Goal: Check status: Check status

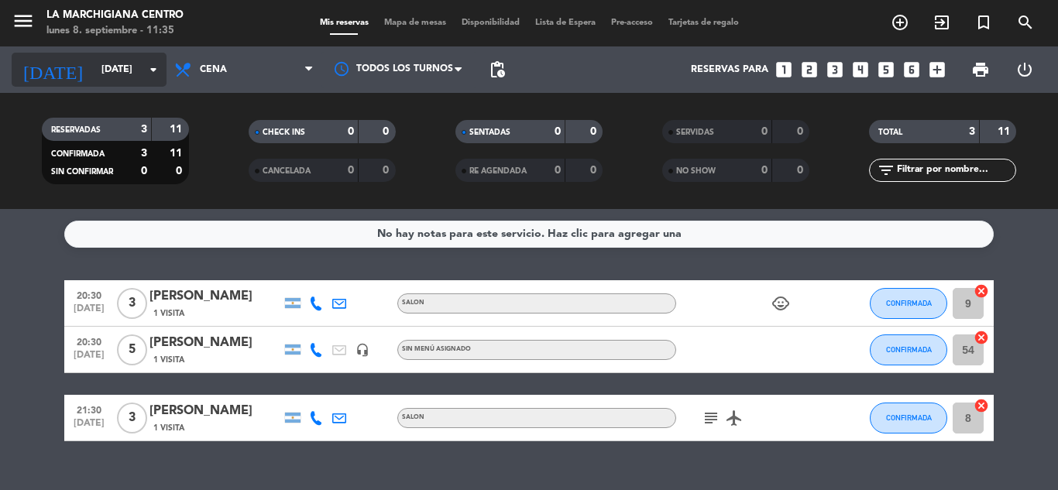
click at [131, 74] on input "[DATE]" at bounding box center [159, 70] width 131 height 26
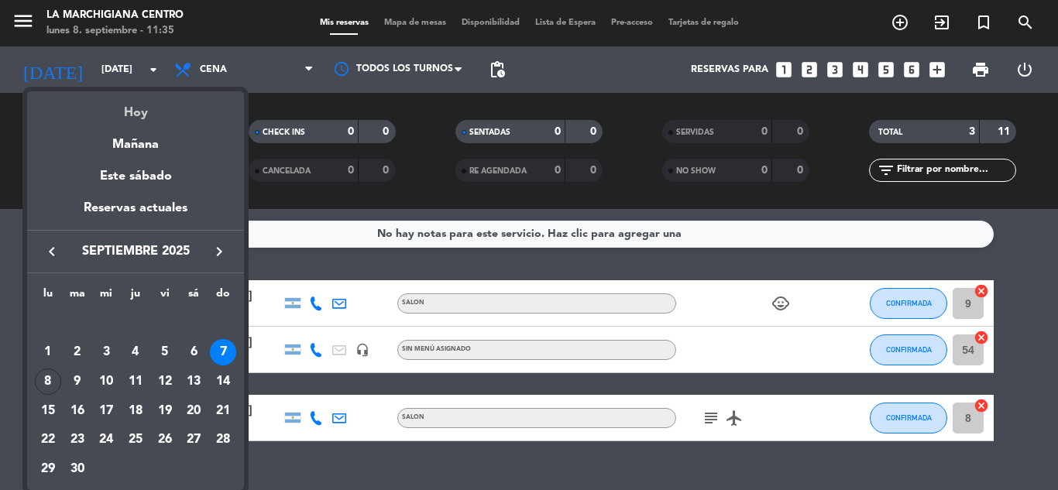
click at [132, 118] on div "Hoy" at bounding box center [135, 107] width 217 height 32
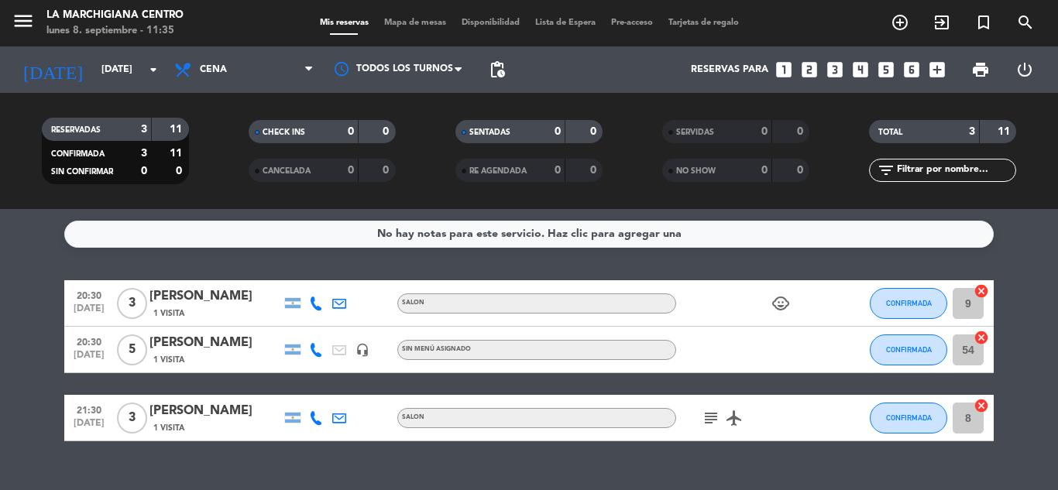
type input "[DATE]"
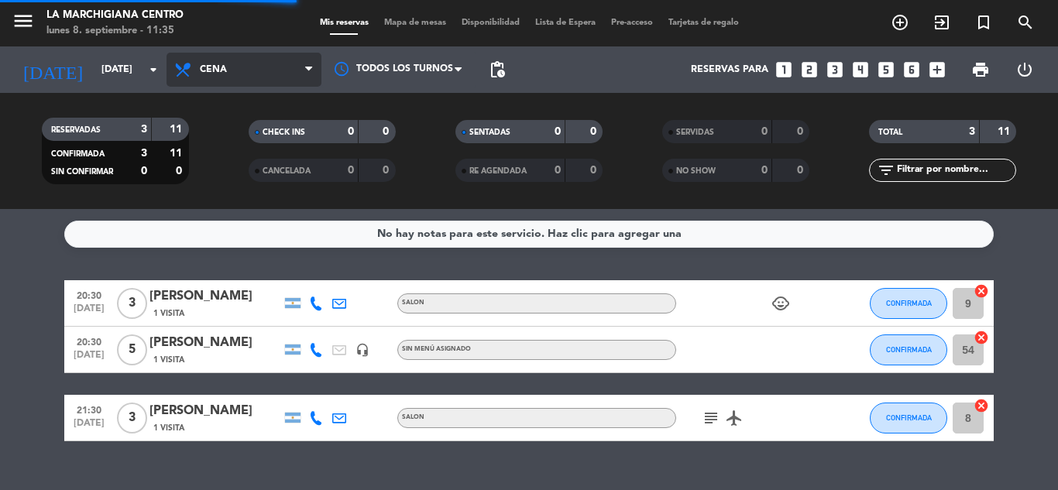
click at [211, 70] on span "Cena" at bounding box center [213, 69] width 27 height 11
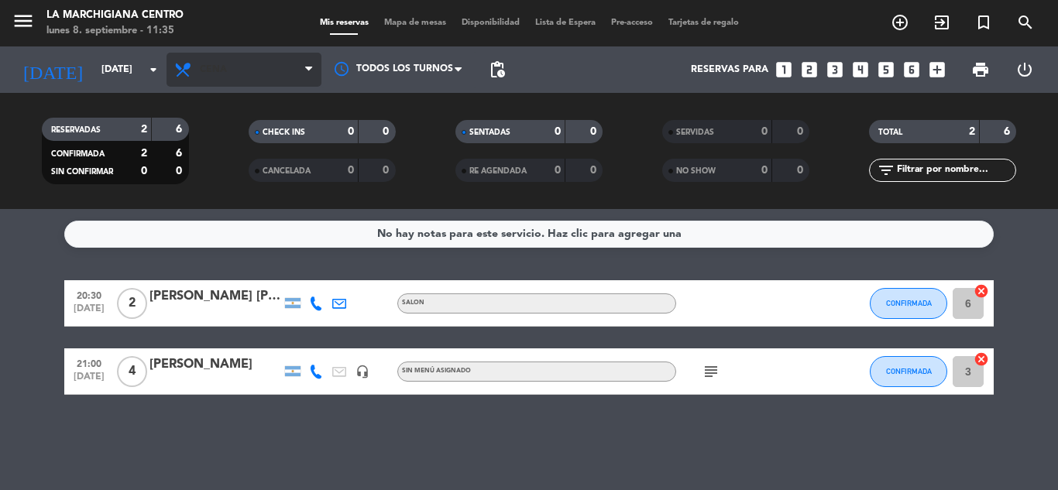
click at [234, 77] on span "Cena" at bounding box center [243, 70] width 155 height 34
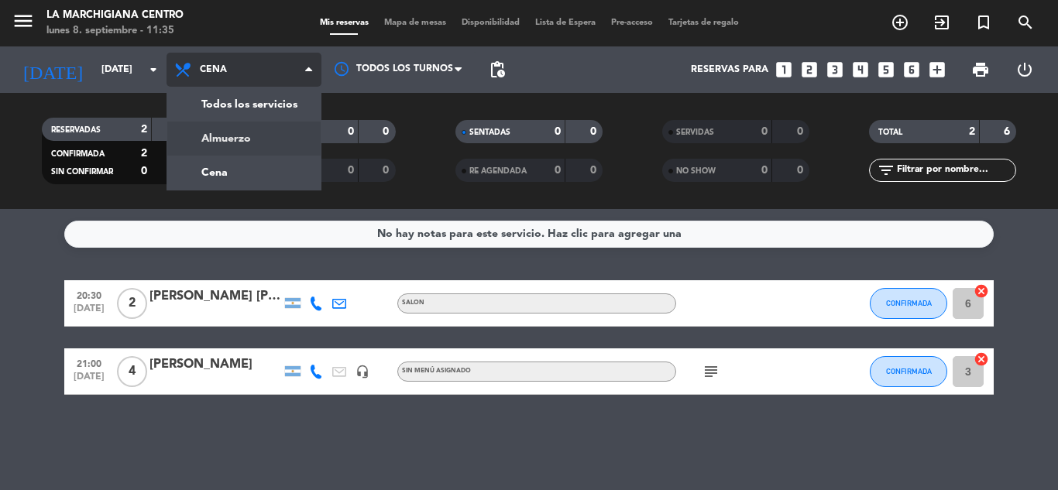
click at [245, 132] on div "menu La Marchigiana Centro [DATE] 8. septiembre - 11:35 Mis reservas Mapa de me…" at bounding box center [529, 104] width 1058 height 209
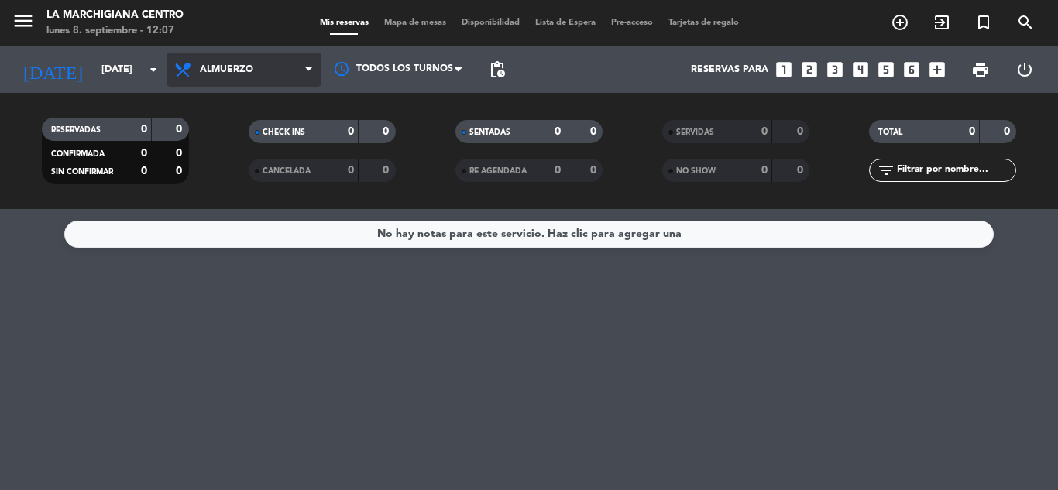
click at [252, 78] on span "Almuerzo" at bounding box center [243, 70] width 155 height 34
click at [266, 177] on div "menu La Marchigiana Centro [DATE] 8. septiembre - 12:07 Mis reservas Mapa de me…" at bounding box center [529, 104] width 1058 height 209
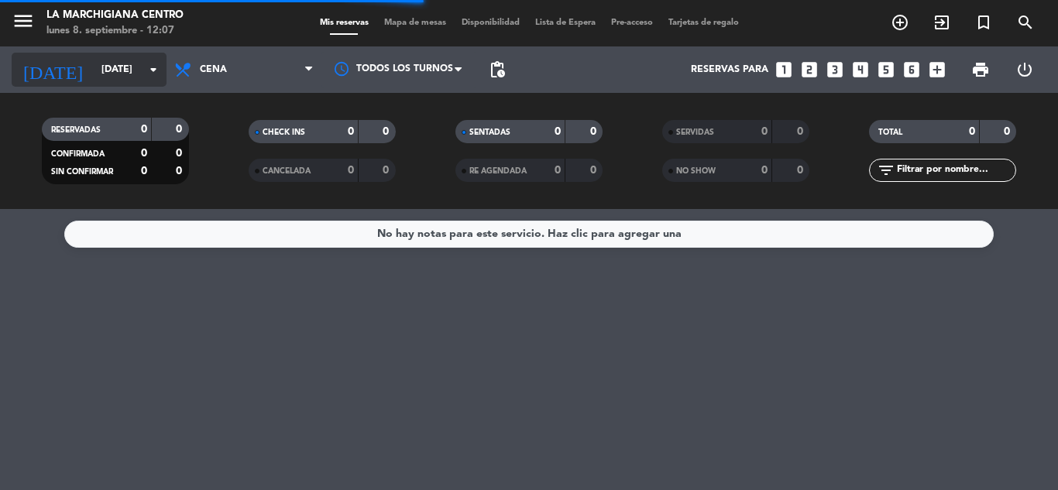
click at [115, 79] on input "[DATE]" at bounding box center [159, 70] width 131 height 26
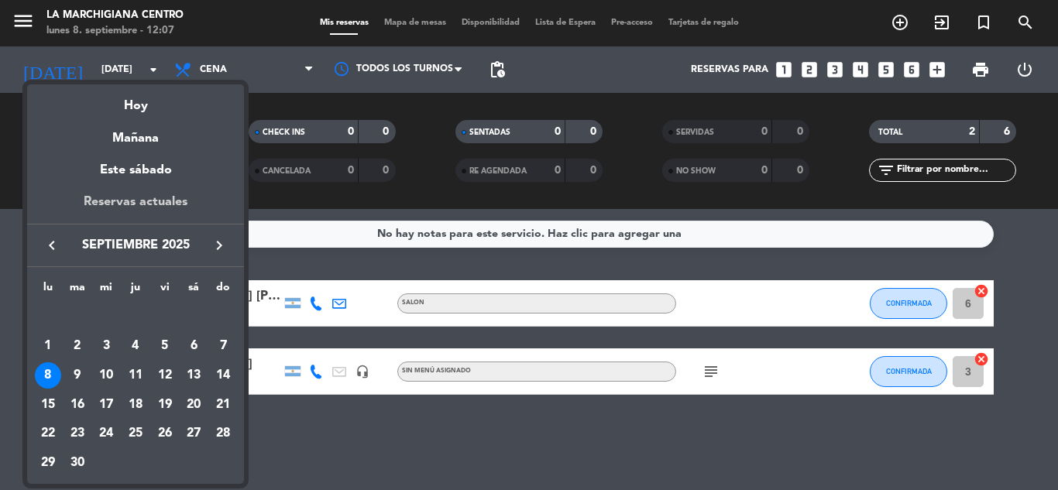
click at [169, 208] on div "Reservas actuales" at bounding box center [135, 208] width 217 height 32
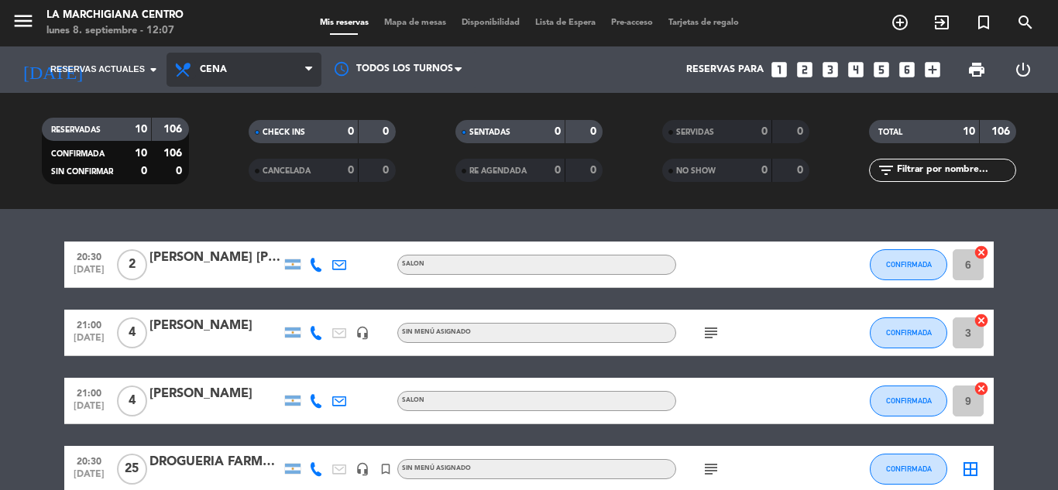
click at [180, 68] on icon at bounding box center [184, 69] width 22 height 19
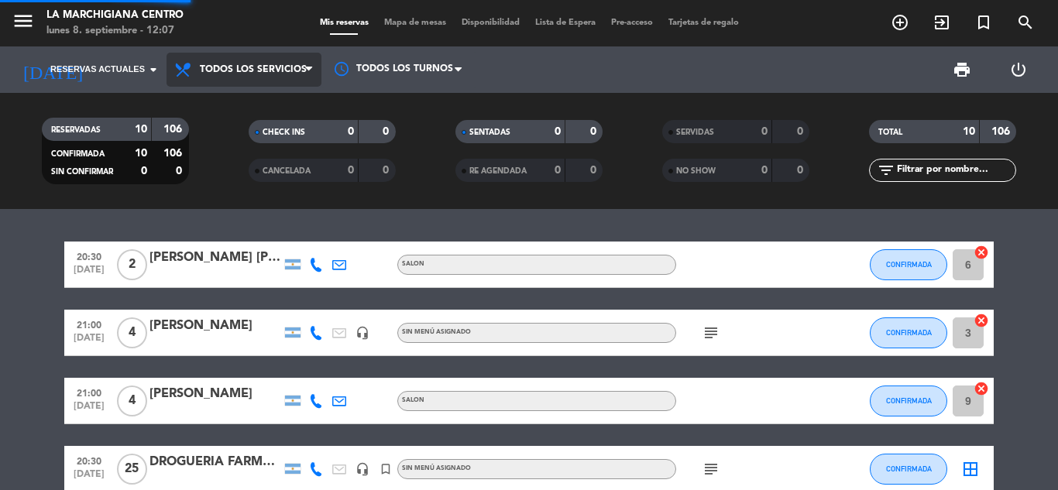
click at [232, 98] on div "menu La Marchigiana Centro [DATE] 8. septiembre - 12:07 Mis reservas Mapa de me…" at bounding box center [529, 104] width 1058 height 209
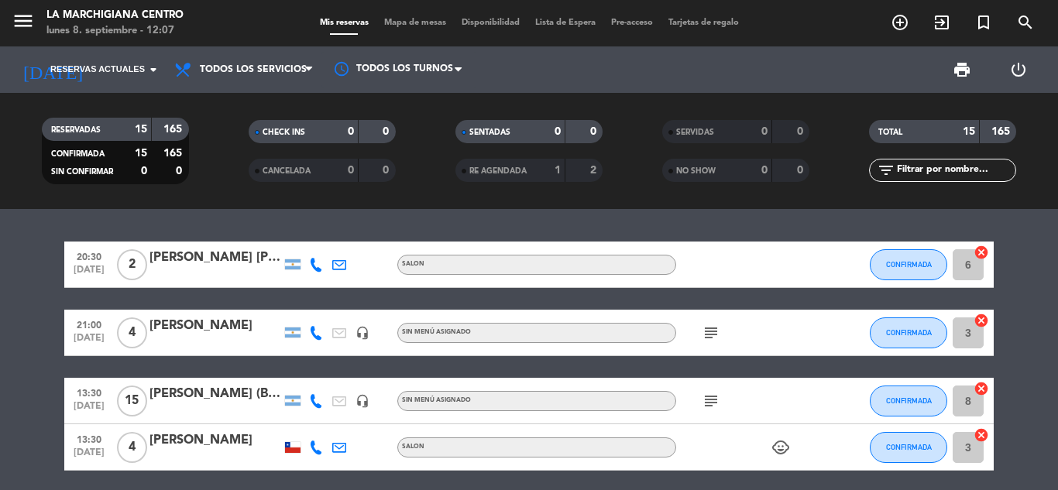
click at [712, 398] on icon "subject" at bounding box center [711, 401] width 19 height 19
click at [359, 400] on icon "headset_mic" at bounding box center [362, 401] width 14 height 14
click at [712, 401] on icon "subject" at bounding box center [711, 401] width 19 height 19
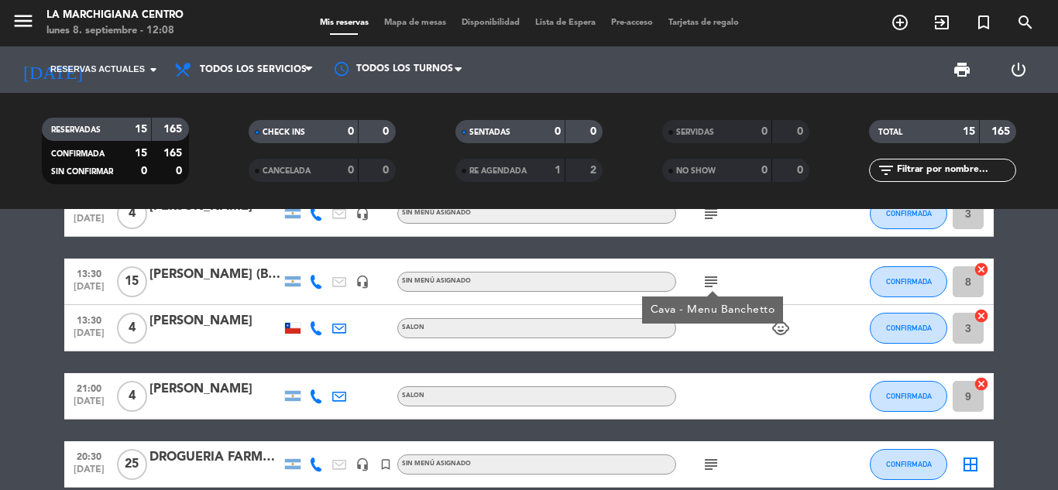
scroll to position [155, 0]
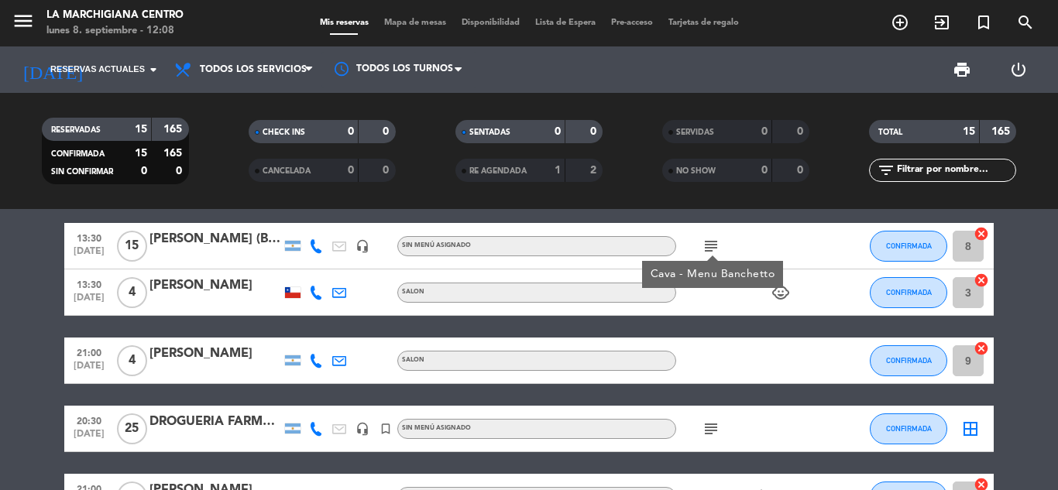
click at [698, 420] on div "subject" at bounding box center [745, 429] width 139 height 46
drag, startPoint x: 714, startPoint y: 433, endPoint x: 716, endPoint y: 441, distance: 8.1
click at [716, 441] on div "subject" at bounding box center [745, 429] width 139 height 46
click at [713, 431] on icon "subject" at bounding box center [711, 429] width 19 height 19
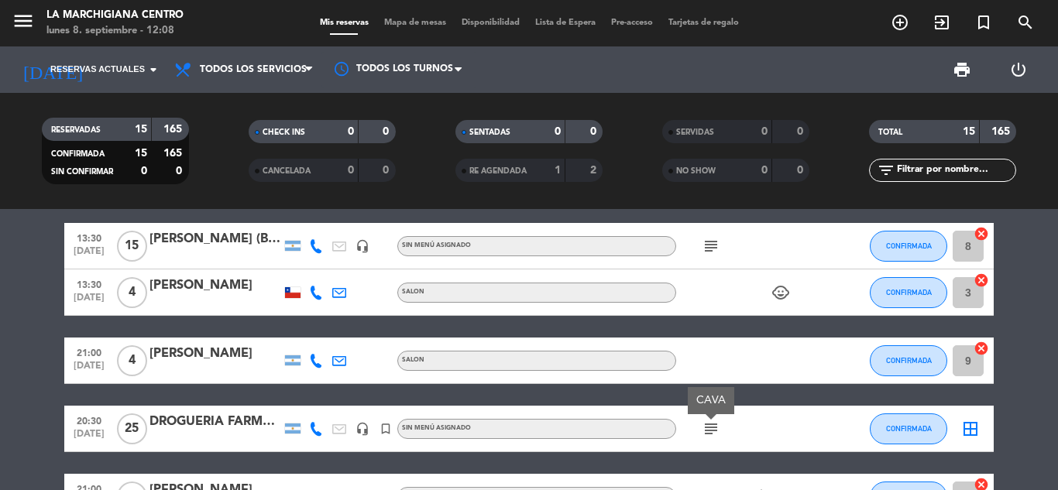
click at [713, 431] on icon "subject" at bounding box center [711, 429] width 19 height 19
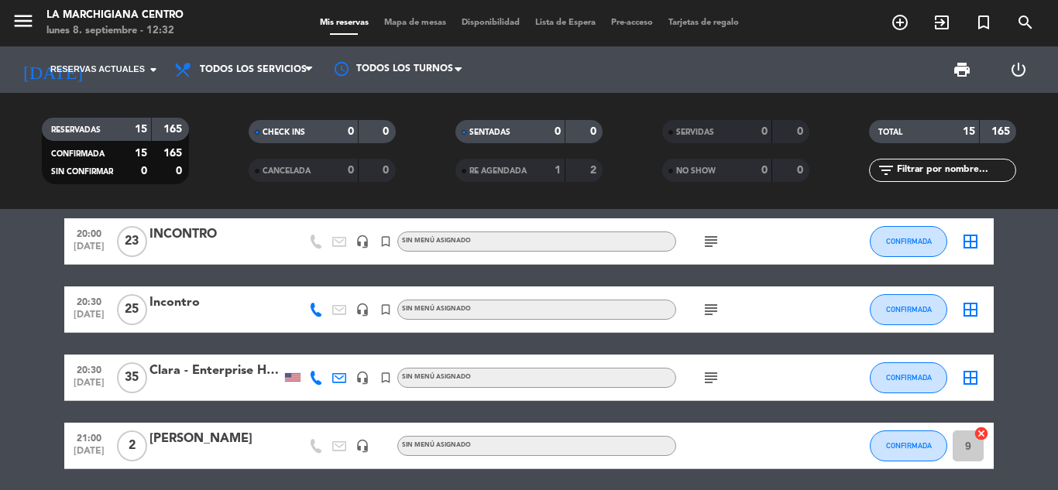
scroll to position [808, 0]
